Goal: Information Seeking & Learning: Learn about a topic

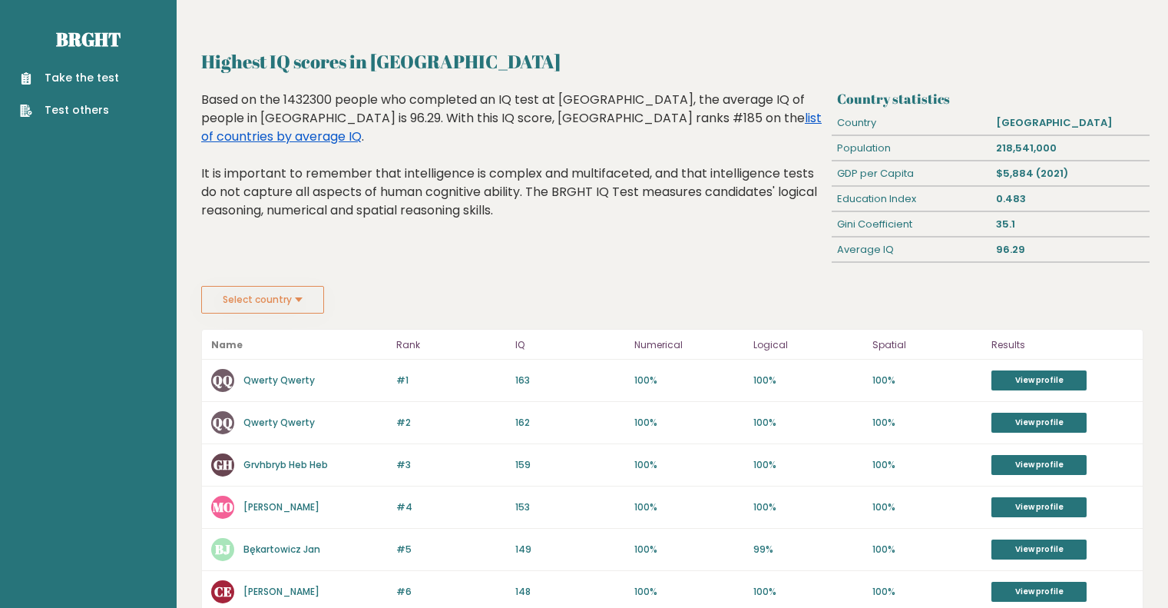
click at [547, 119] on link "list of countries by average IQ" at bounding box center [511, 127] width 621 height 36
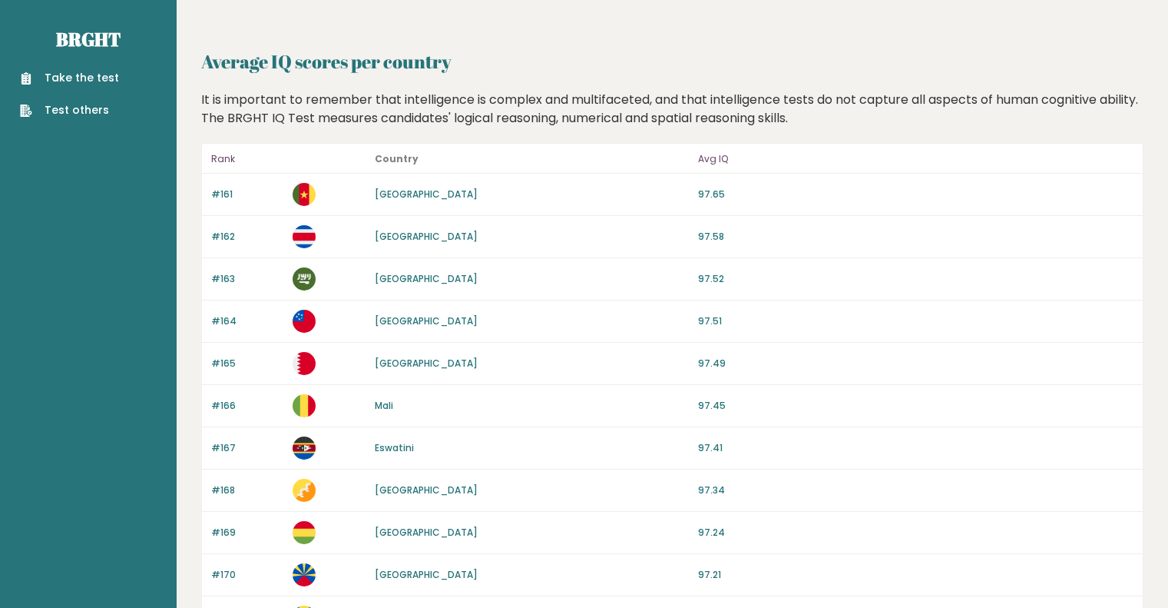
click at [98, 84] on link "Take the test" at bounding box center [69, 78] width 99 height 16
